Goal: Navigation & Orientation: Find specific page/section

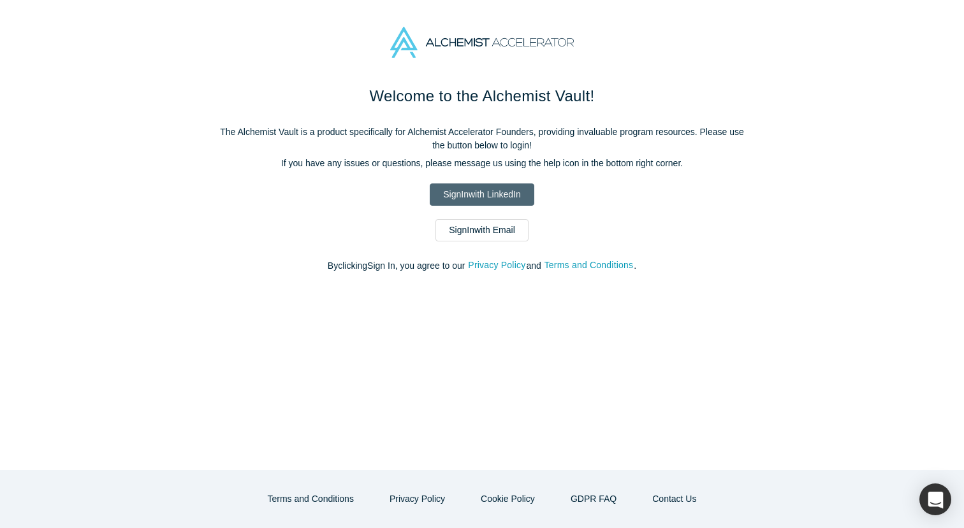
click at [490, 197] on link "Sign In with LinkedIn" at bounding box center [482, 195] width 104 height 22
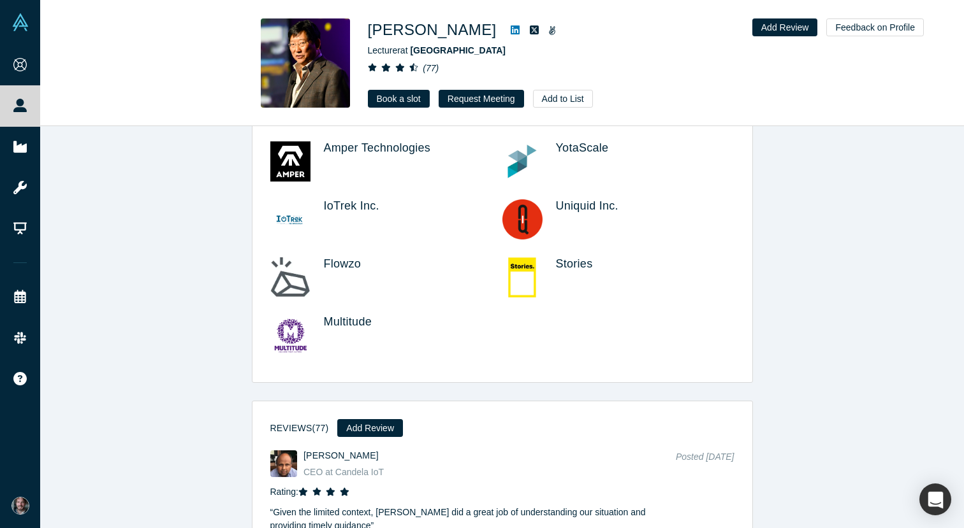
scroll to position [1181, 0]
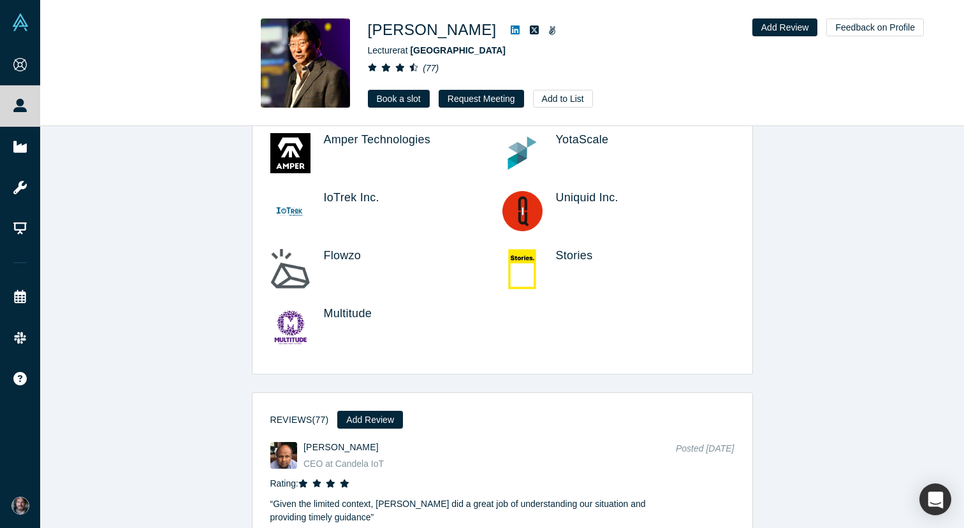
click at [291, 314] on img at bounding box center [290, 327] width 40 height 40
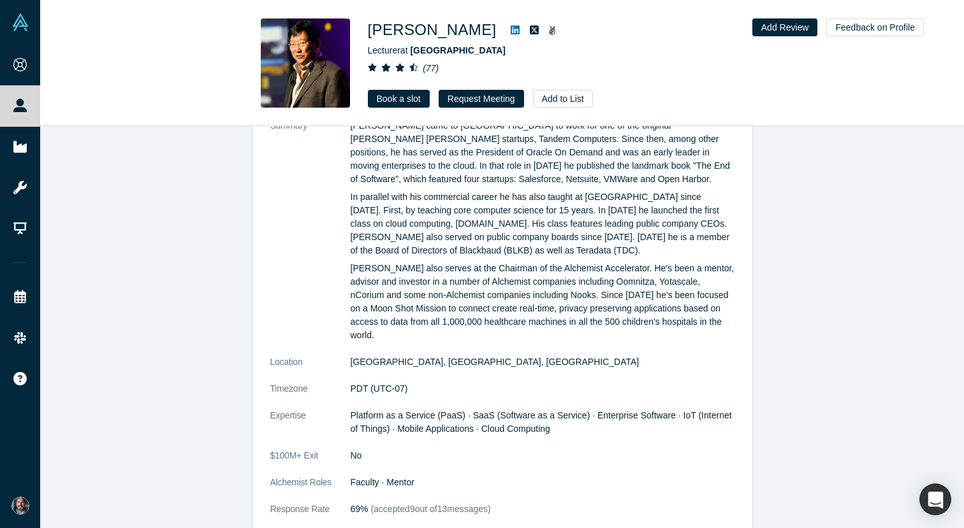
scroll to position [0, 0]
